Goal: Transaction & Acquisition: Download file/media

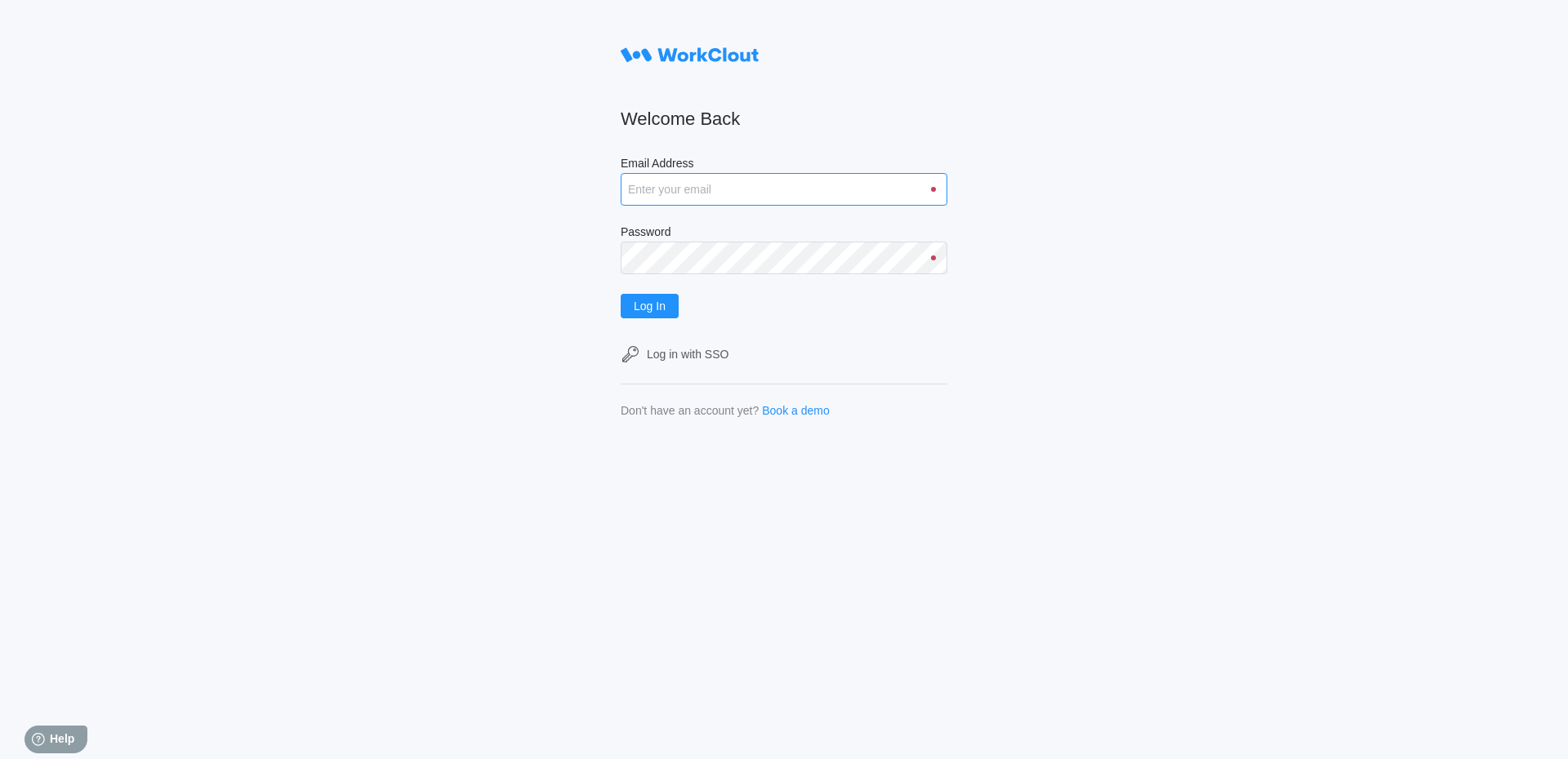
click at [667, 196] on input "Email Address" at bounding box center [784, 189] width 326 height 33
type input "[EMAIL_ADDRESS][DOMAIN_NAME]"
click at [621, 294] on button "Log In" at bounding box center [649, 305] width 58 height 24
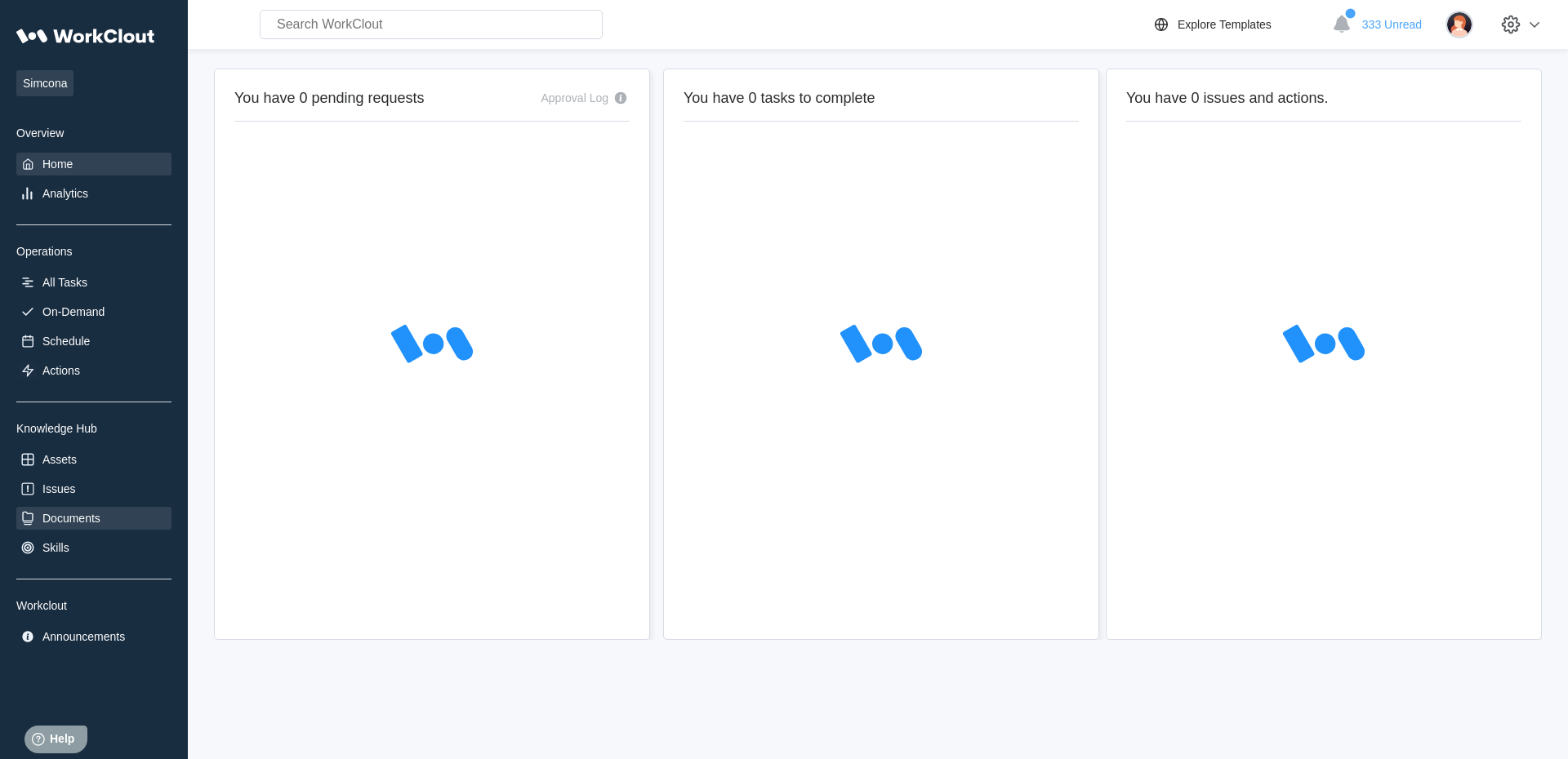
click at [77, 530] on div "Documents" at bounding box center [93, 518] width 155 height 23
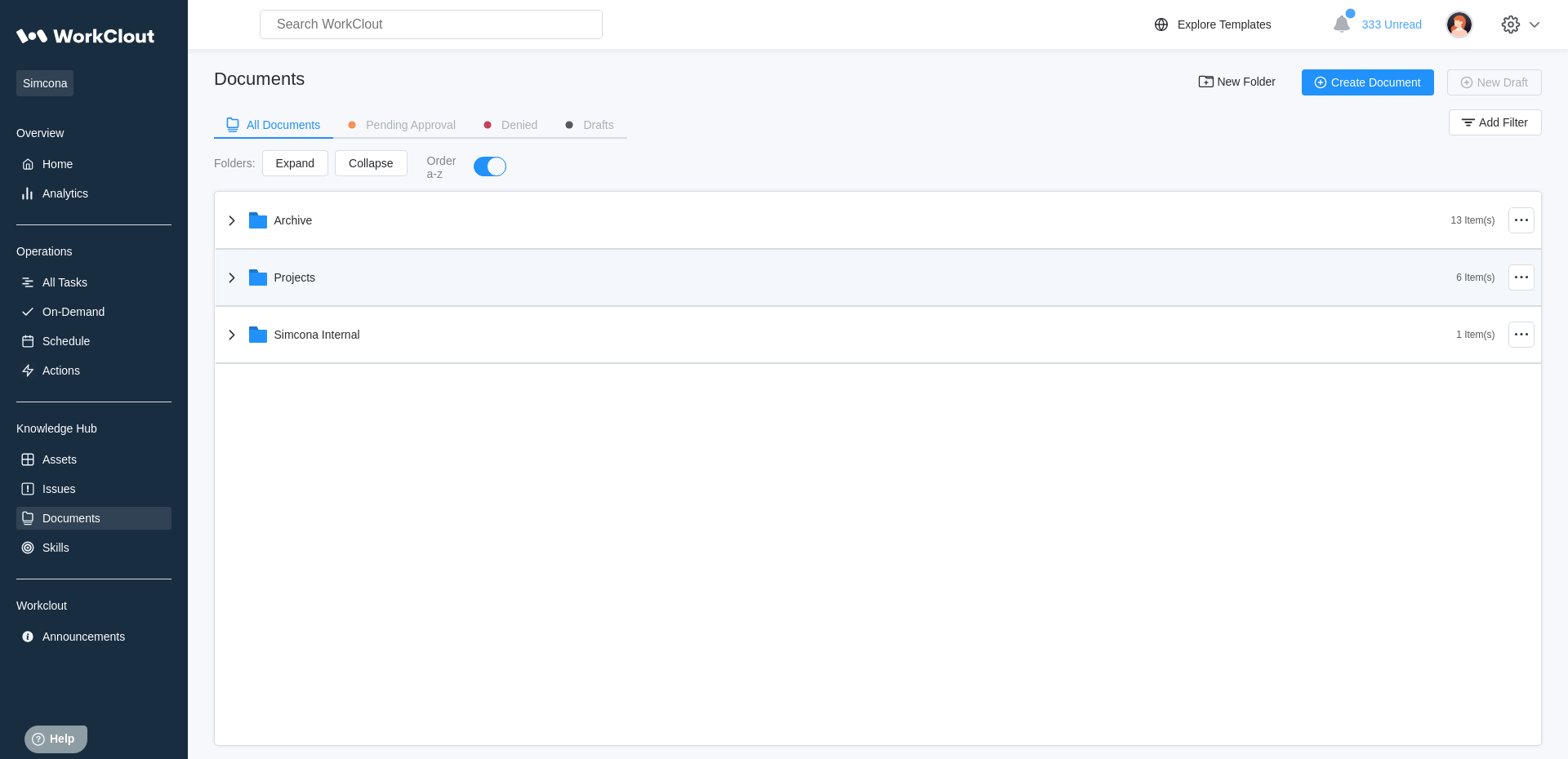
click at [258, 284] on icon at bounding box center [258, 279] width 18 height 13
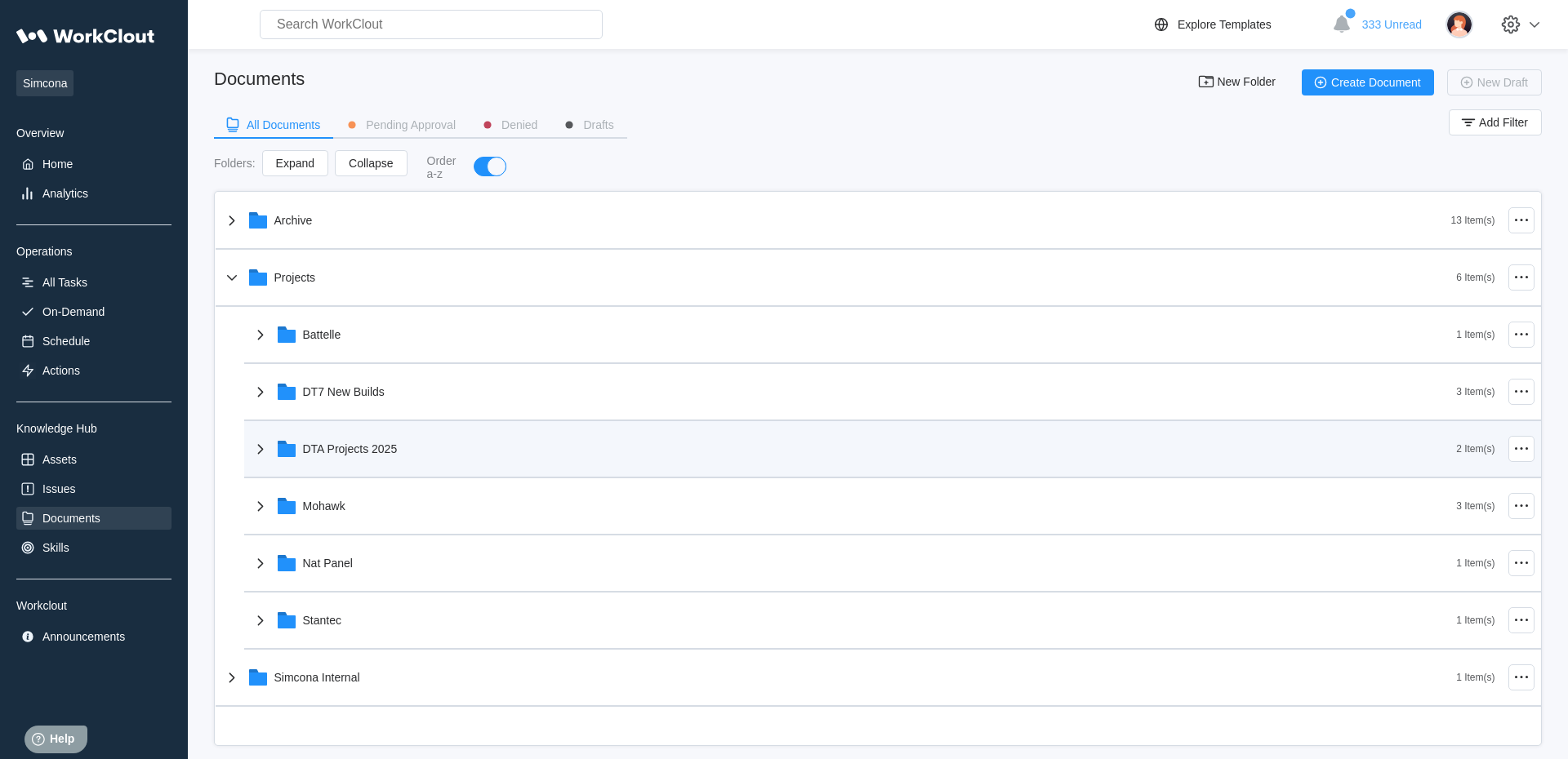
click at [286, 455] on icon at bounding box center [286, 451] width 18 height 13
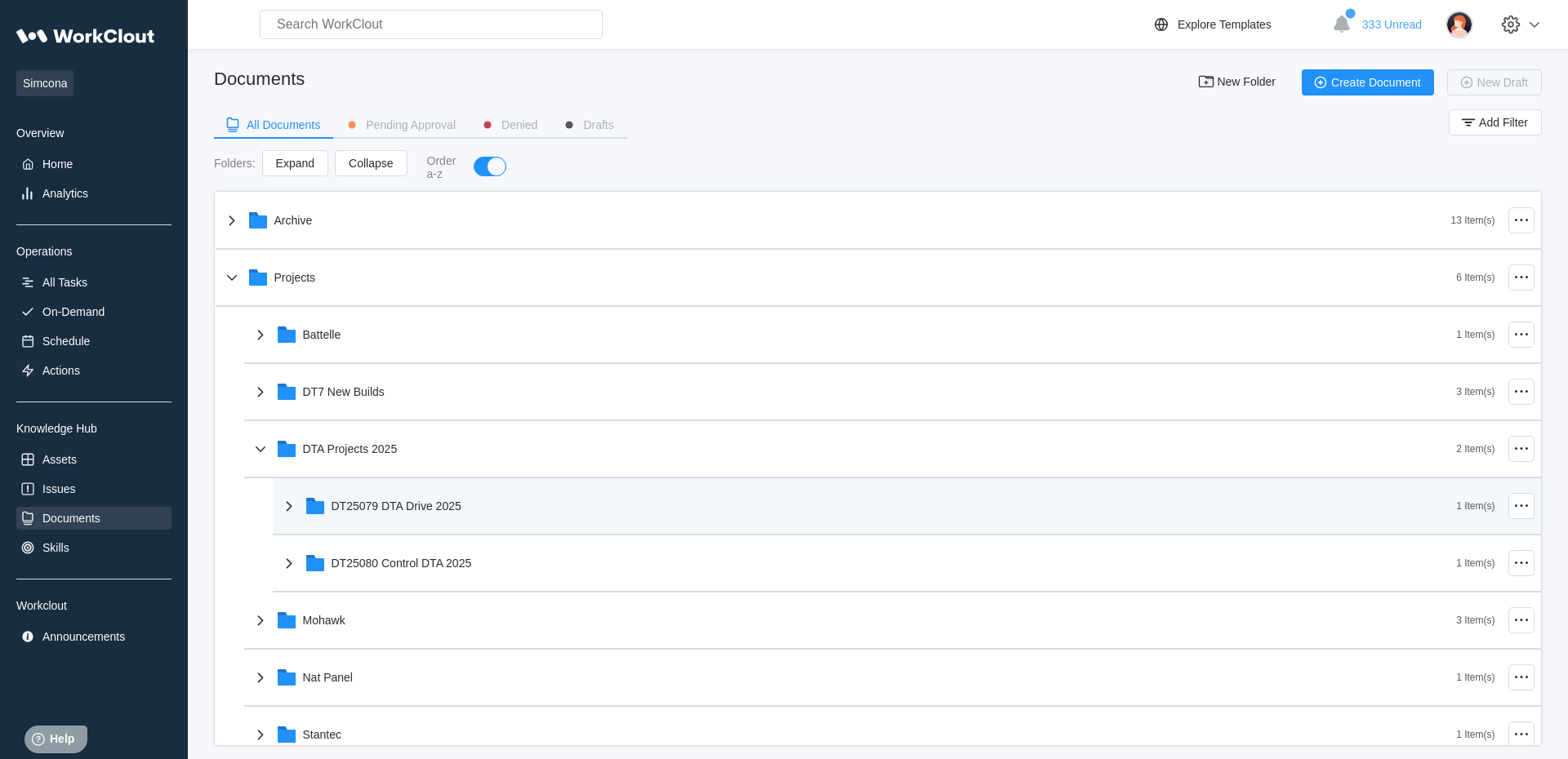
click at [373, 508] on div "DT25079 DTA Drive 2025" at bounding box center [396, 507] width 130 height 13
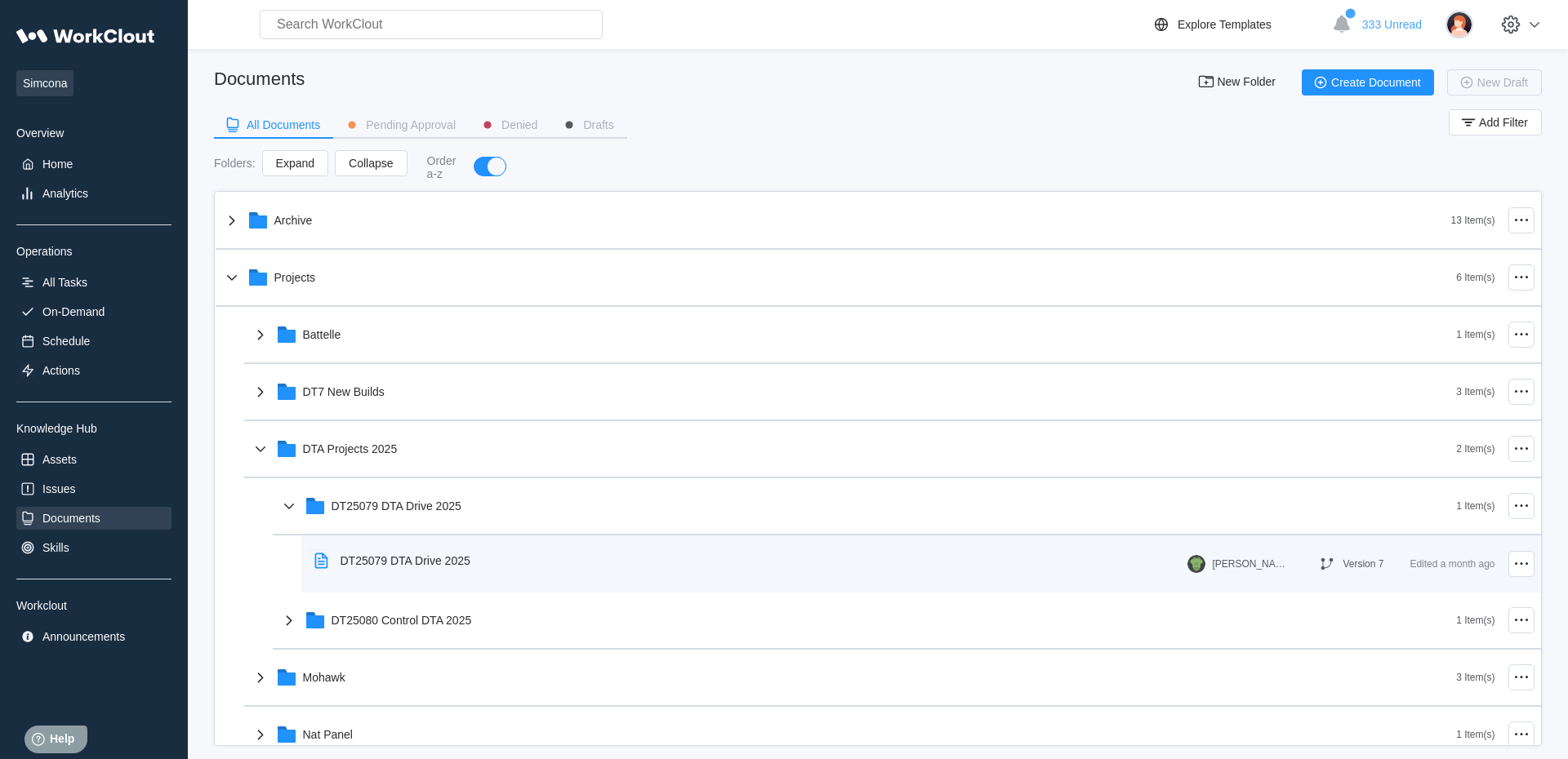
click at [343, 568] on div "DT25079 DTA Drive 2025" at bounding box center [405, 561] width 130 height 13
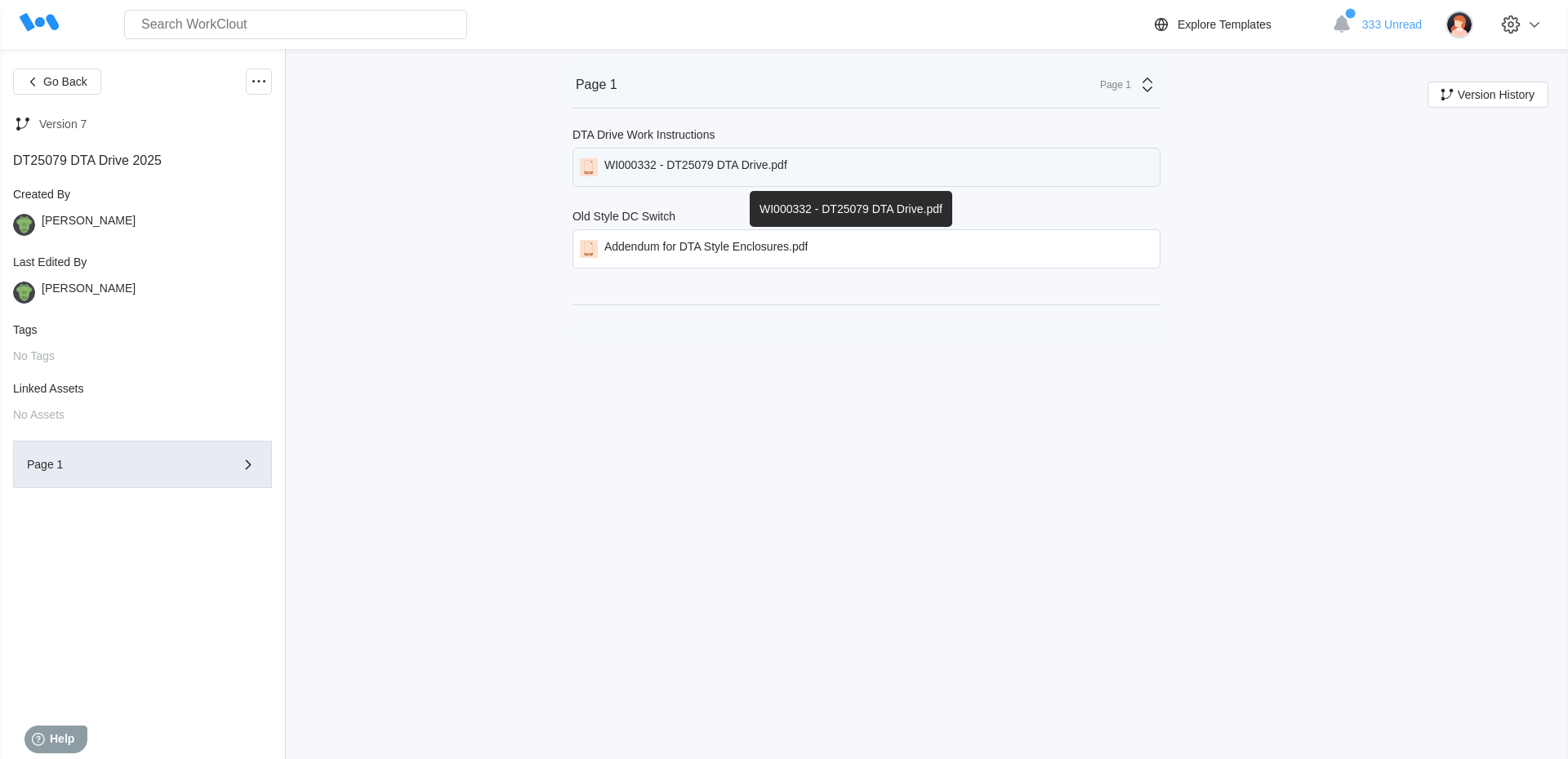
click at [634, 174] on div "WI000332 - DT25079 DTA Drive.pdf" at bounding box center [695, 167] width 183 height 18
